Goal: Complete application form

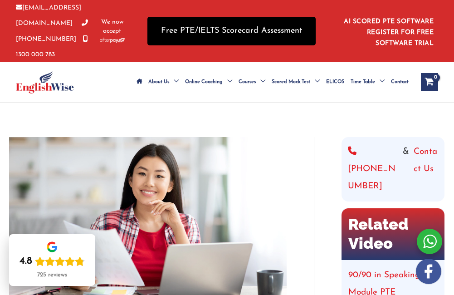
click at [271, 22] on link "Free PTE/IELTS Scorecard Assessment" at bounding box center [231, 31] width 168 height 29
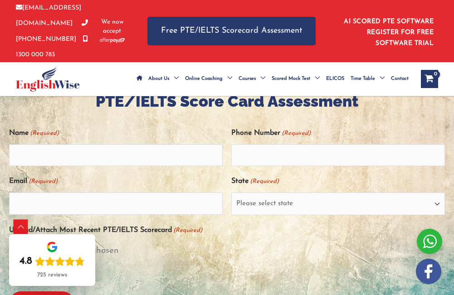
scroll to position [181, 0]
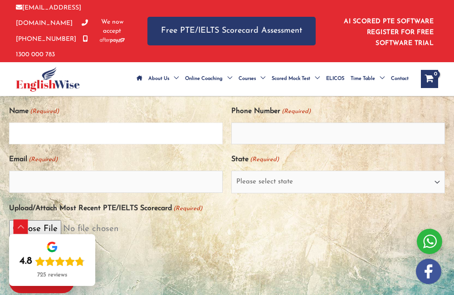
click at [130, 131] on input "Name (Required)" at bounding box center [115, 133] width 213 height 22
type input "n"
type input "[PERSON_NAME]"
click at [286, 136] on input "Phone Number (Required)" at bounding box center [337, 133] width 213 height 22
type input "7888998525"
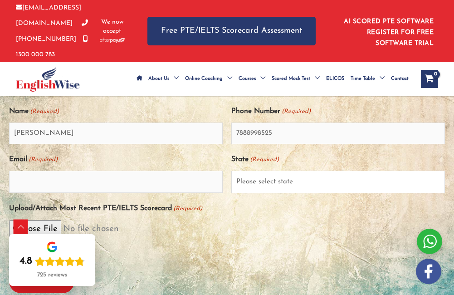
click at [293, 174] on select "Please select state New South Wales (NSW) Victoria (VIC) Queensland (QLD) South…" at bounding box center [337, 181] width 213 height 23
click at [359, 179] on select "Please select state New South Wales (NSW) Victoria (VIC) Queensland (QLD) South…" at bounding box center [337, 181] width 213 height 23
click at [356, 187] on select "Please select state New South Wales (NSW) Victoria (VIC) Queensland (QLD) South…" at bounding box center [337, 181] width 213 height 23
select select "Australian Capital Territory (ACT)"
click at [231, 170] on select "Please select state New South Wales (NSW) Victoria (VIC) Queensland (QLD) South…" at bounding box center [337, 181] width 213 height 23
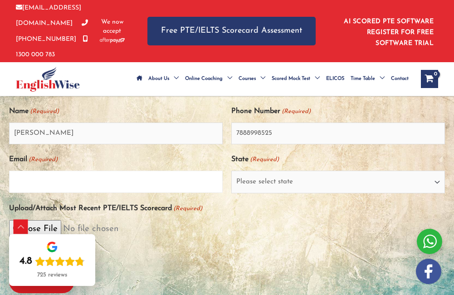
click at [187, 183] on input "Email (Required)" at bounding box center [115, 181] width 213 height 22
type input "Sukhviirsingh1981@gmail.com"
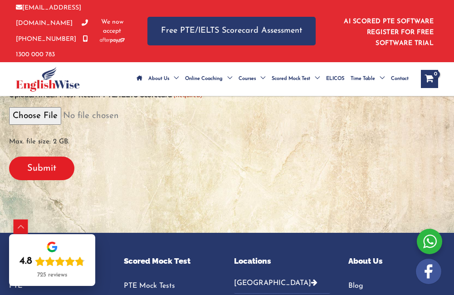
scroll to position [272, 0]
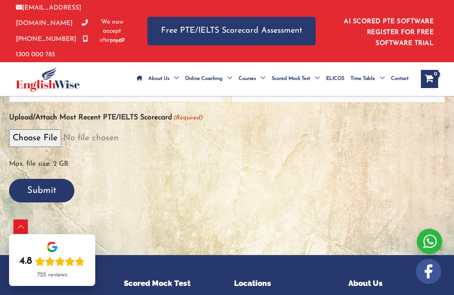
click at [59, 189] on input "Submit" at bounding box center [41, 191] width 65 height 24
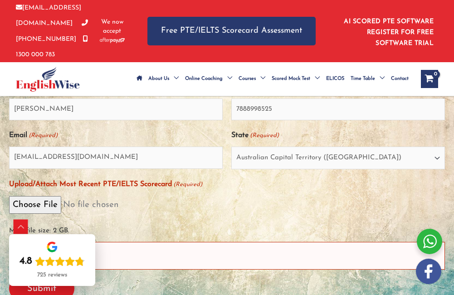
scroll to position [243, 0]
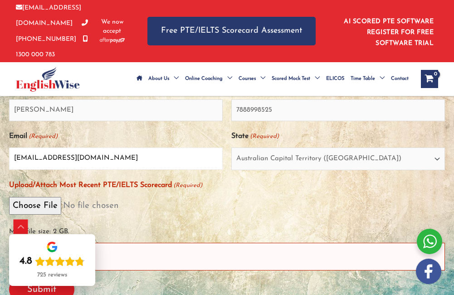
click at [157, 161] on input "Sukhviirsingh1981@gmail.com" at bounding box center [115, 158] width 213 height 22
click at [69, 156] on input "Sukhviirsingh1981@gmail.com" at bounding box center [115, 158] width 213 height 22
click at [80, 155] on input "navpreet@gmail.com" at bounding box center [115, 158] width 213 height 22
type input "n"
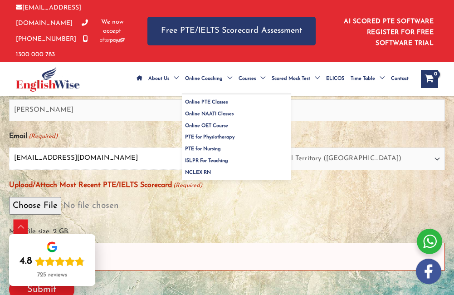
scroll to position [334, 0]
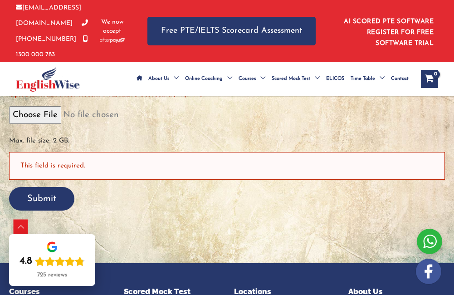
type input "NAVPREET2005@GMAIL.COM"
click at [52, 207] on input "Submit" at bounding box center [41, 199] width 65 height 24
click at [113, 162] on div "This field is required." at bounding box center [227, 166] width 436 height 28
click at [112, 170] on div "This field is required." at bounding box center [227, 166] width 436 height 28
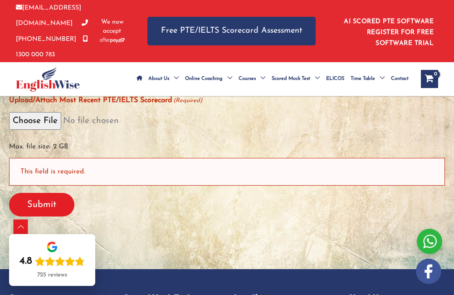
scroll to position [237, 0]
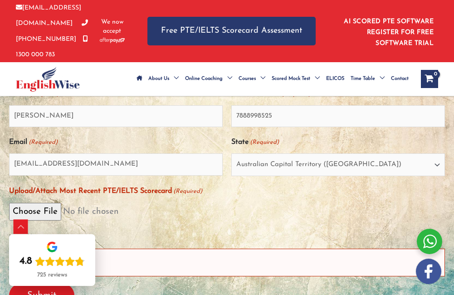
click at [178, 189] on span "(Required)" at bounding box center [188, 191] width 30 height 15
click at [178, 203] on input "Upload/Attach Most Recent PTE/IELTS Scorecard (Required)" at bounding box center [227, 212] width 436 height 18
